Goal: Find specific page/section: Find specific page/section

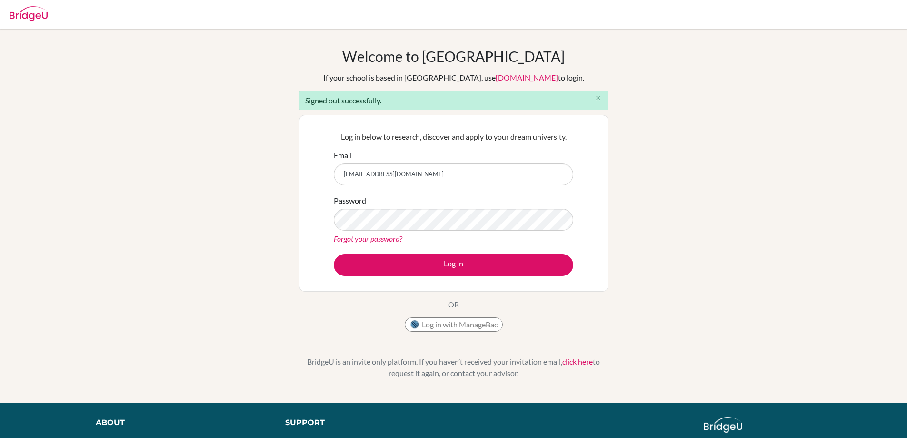
click at [453, 171] on input "ninahedin86@gmail.com" at bounding box center [453, 174] width 239 height 22
type input "nina.hedin@helsingborg.se"
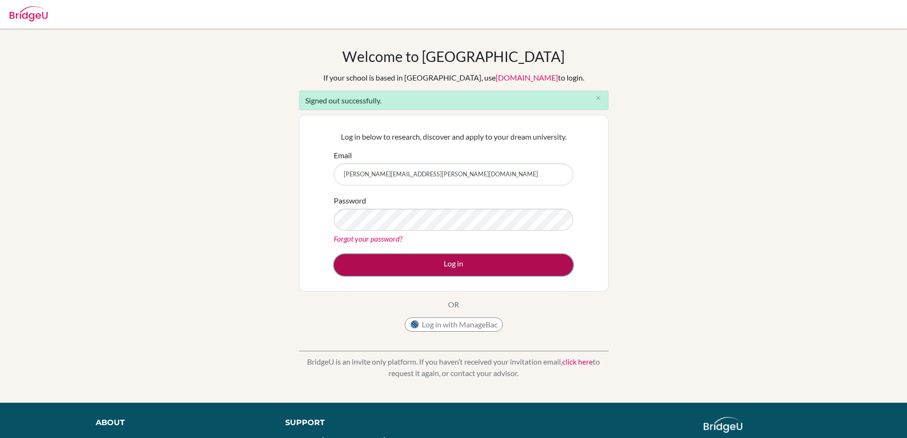
click at [461, 265] on button "Log in" at bounding box center [453, 265] width 239 height 22
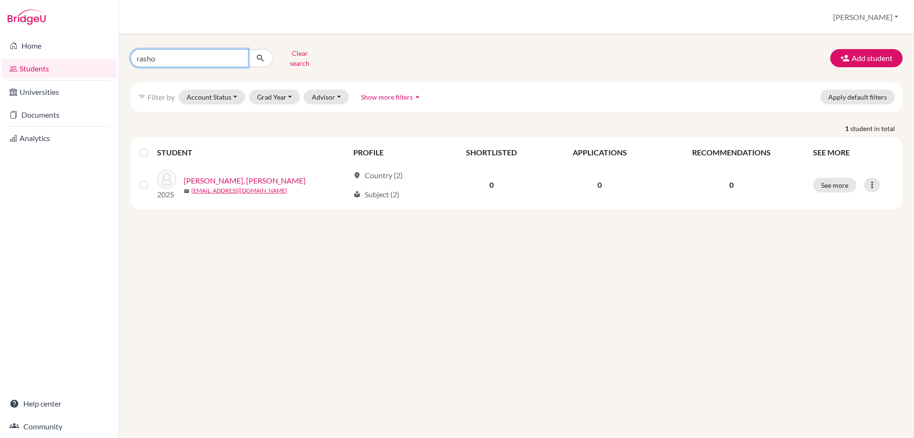
click at [243, 57] on input "rasho" at bounding box center [189, 58] width 118 height 18
click at [239, 56] on input "rasho" at bounding box center [189, 58] width 118 height 18
click at [23, 47] on link "Home" at bounding box center [59, 45] width 115 height 19
click at [301, 51] on button "Clear search" at bounding box center [299, 58] width 53 height 25
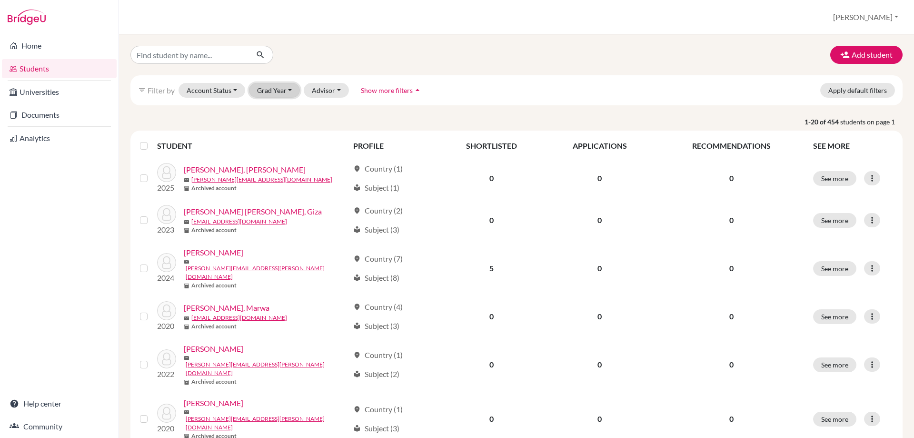
click at [275, 88] on button "Grad Year" at bounding box center [274, 90] width 51 height 15
click at [277, 126] on span "2027" at bounding box center [269, 125] width 17 height 11
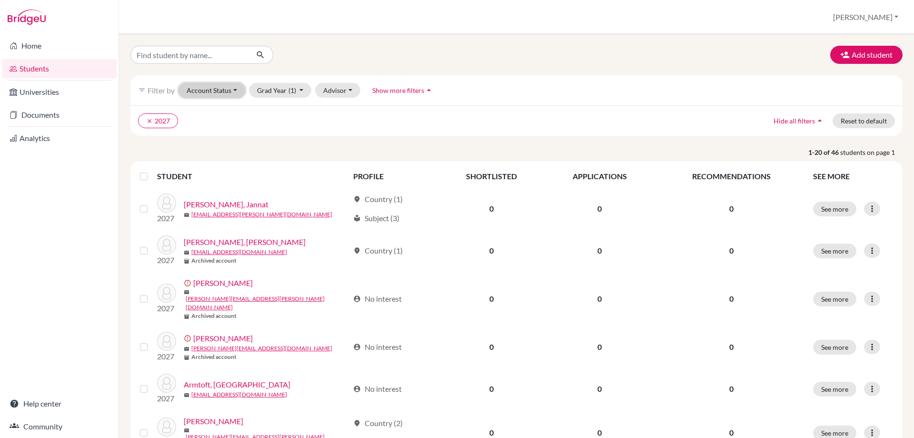
click at [237, 89] on button "Account Status" at bounding box center [212, 90] width 67 height 15
click at [194, 53] on input "Find student by name..." at bounding box center [189, 55] width 118 height 18
type input "kerolaina"
click button "submit" at bounding box center [260, 55] width 25 height 18
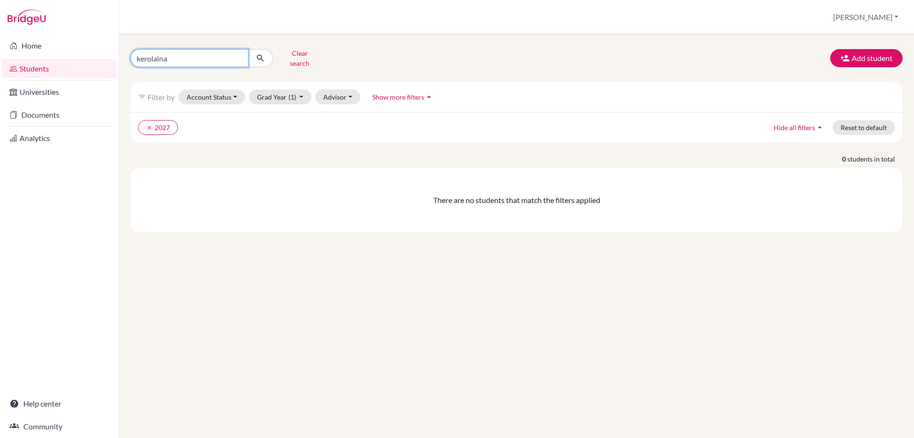
drag, startPoint x: 209, startPoint y: 48, endPoint x: 59, endPoint y: 35, distance: 151.5
click at [59, 35] on div "Home Students Universities Documents Analytics Help center Community Students o…" at bounding box center [457, 219] width 914 height 438
type input "caroline"
click button "submit" at bounding box center [260, 58] width 25 height 18
